Goal: Transaction & Acquisition: Purchase product/service

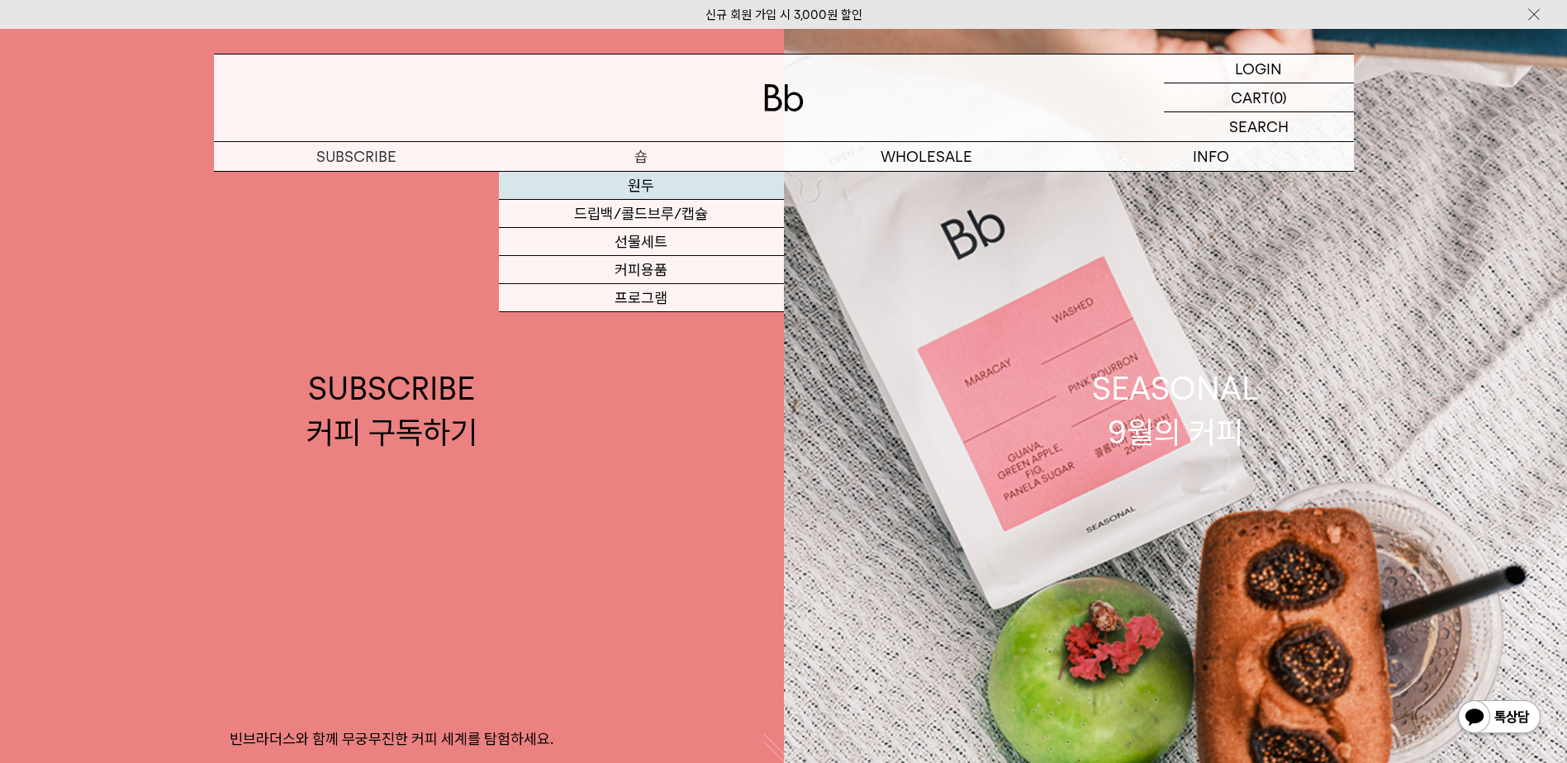
click at [632, 185] on link "원두" at bounding box center [641, 186] width 285 height 28
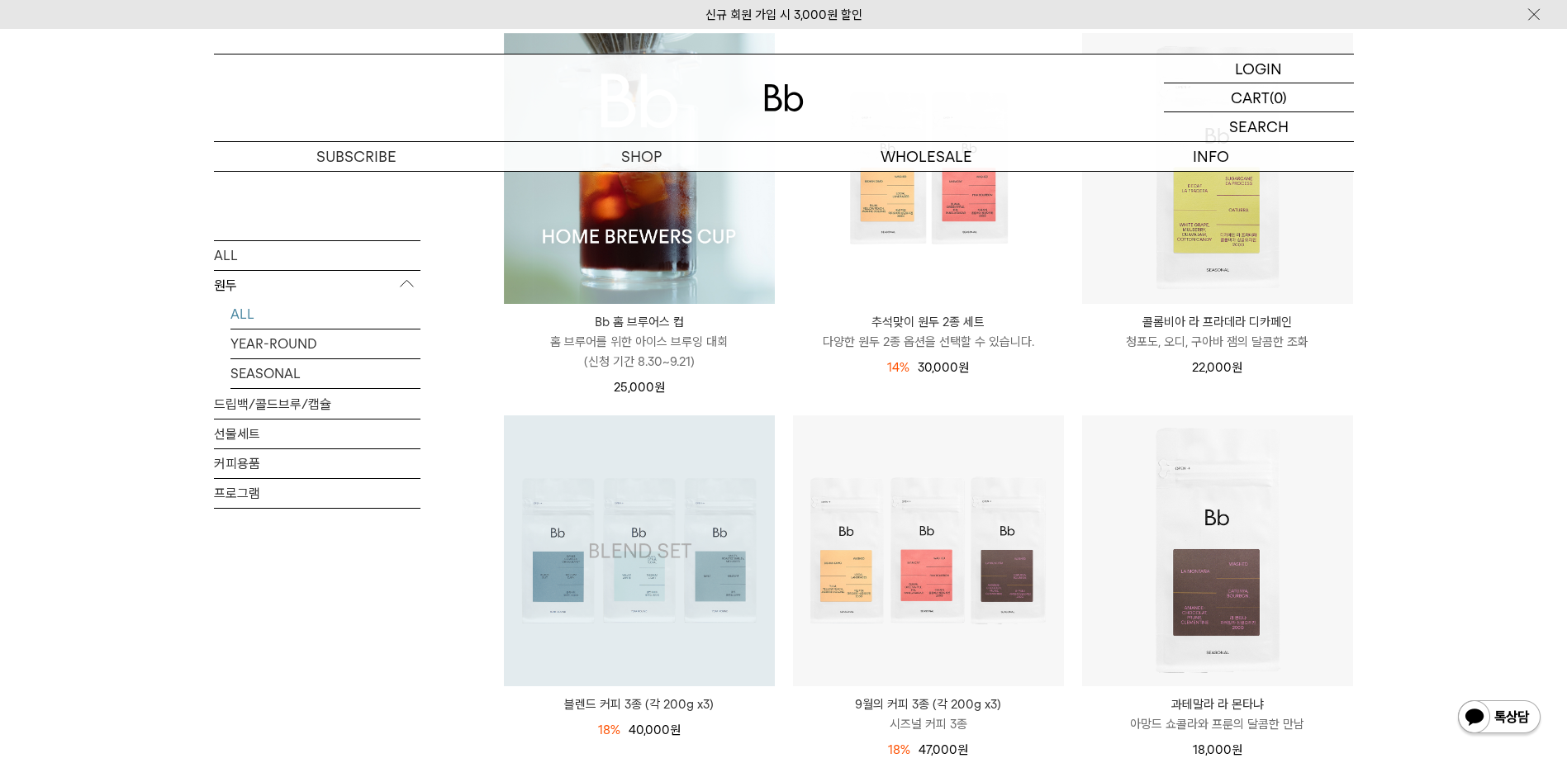
scroll to position [413, 0]
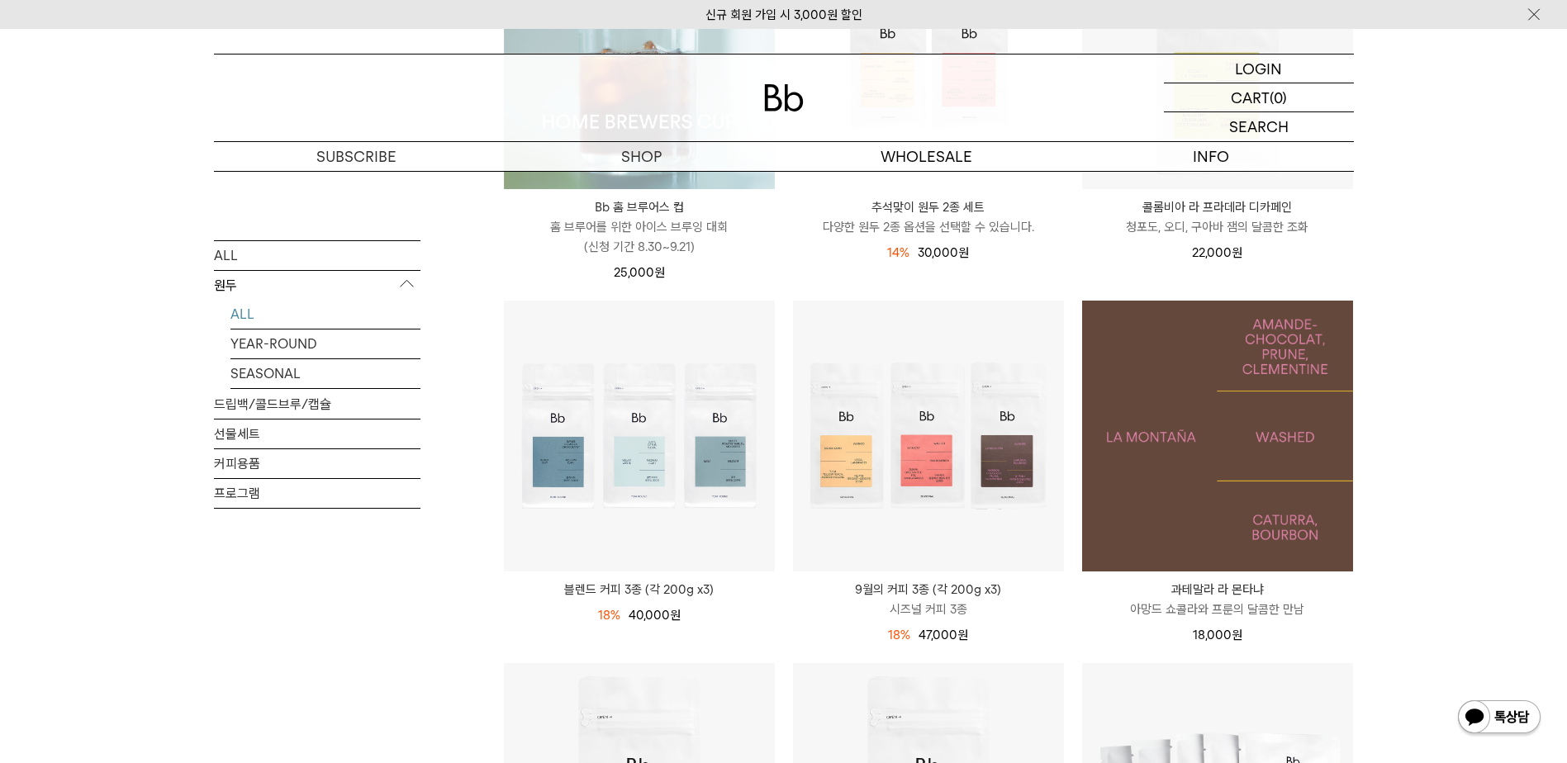
click at [1200, 380] on img at bounding box center [1217, 436] width 271 height 271
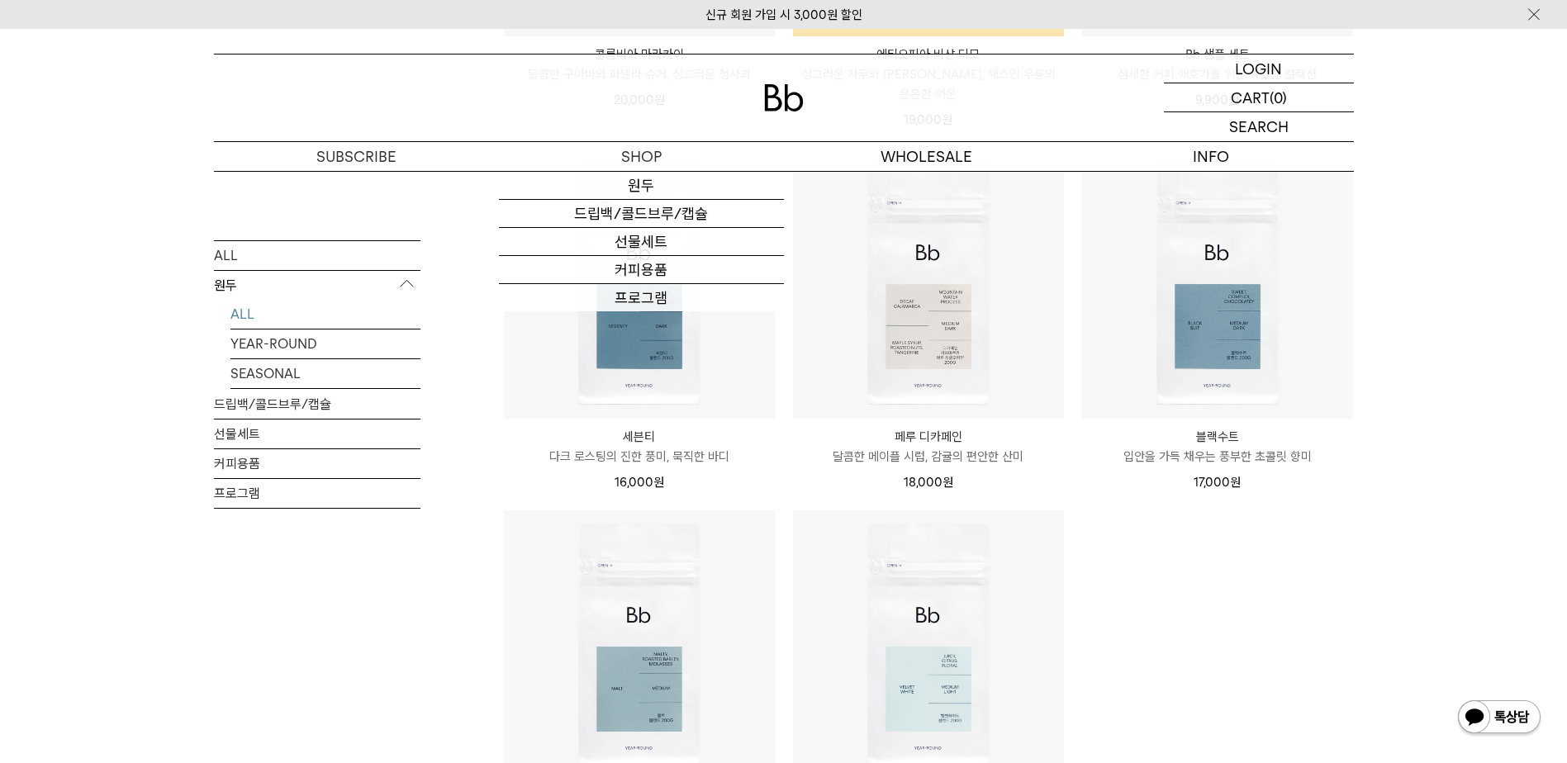
scroll to position [1376, 0]
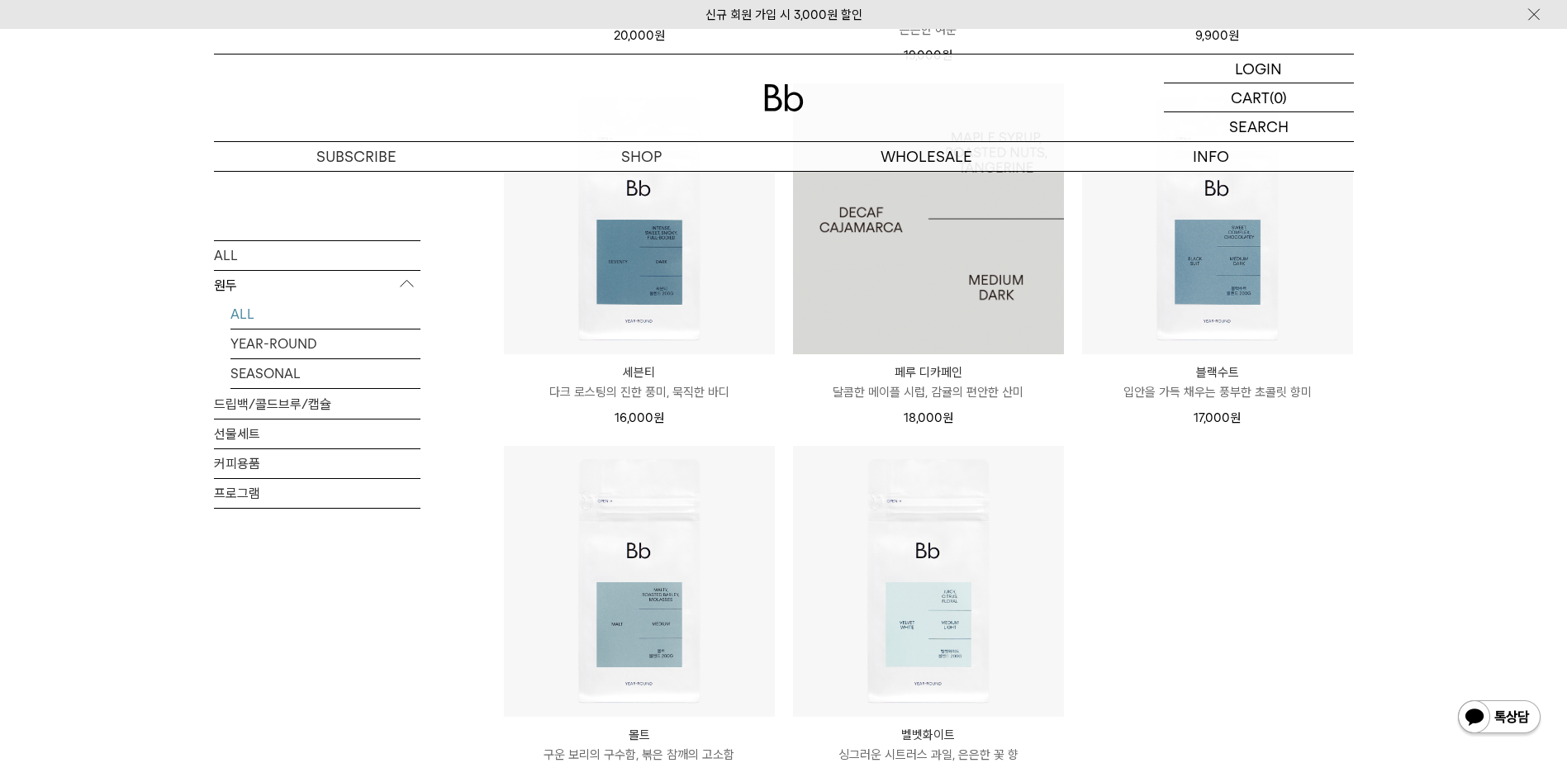
click at [938, 284] on img at bounding box center [928, 218] width 271 height 271
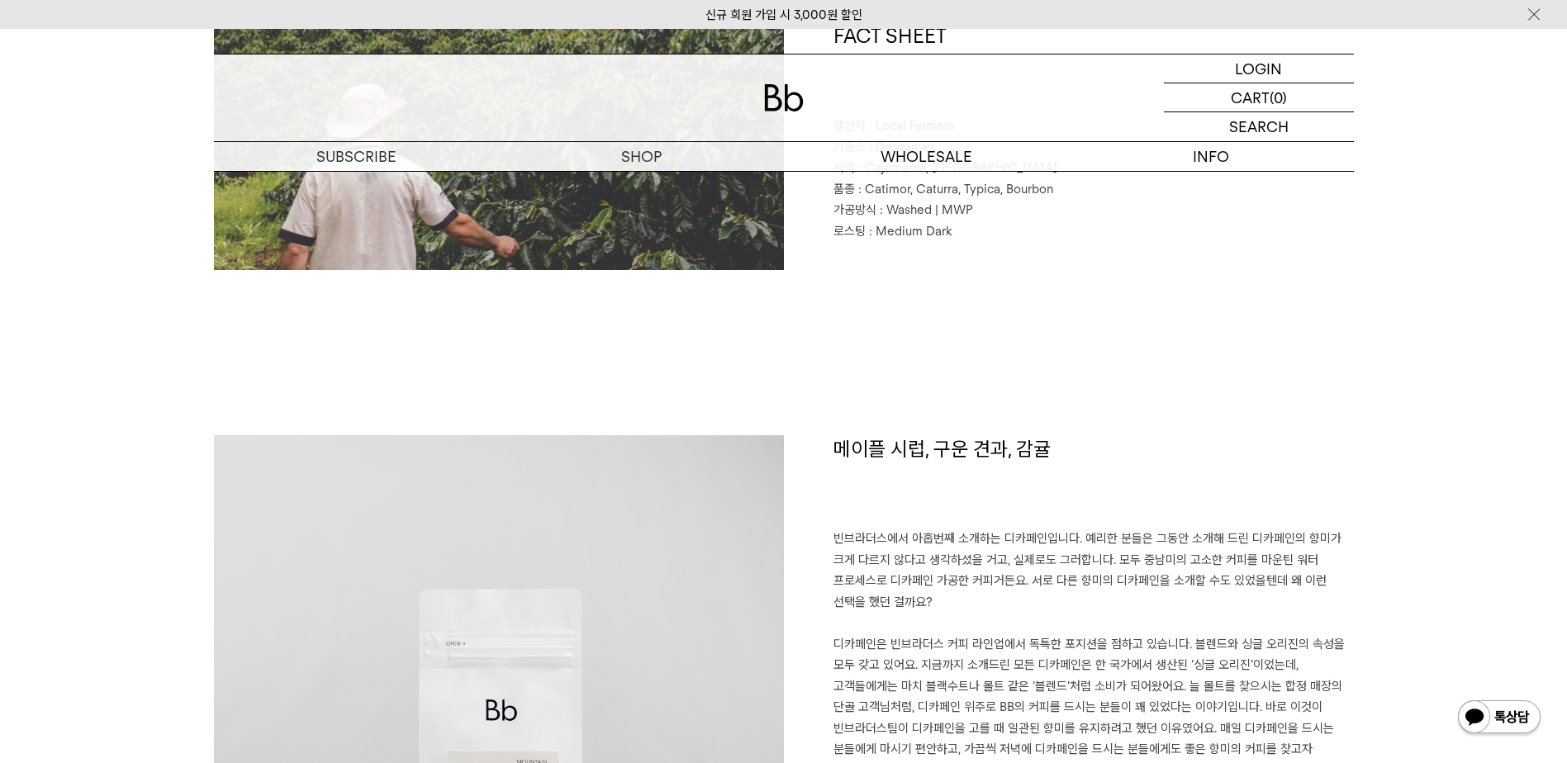
scroll to position [578, 0]
